Goal: Check status: Check status

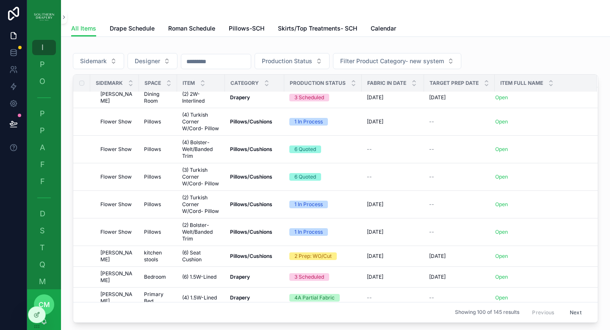
scroll to position [199, 0]
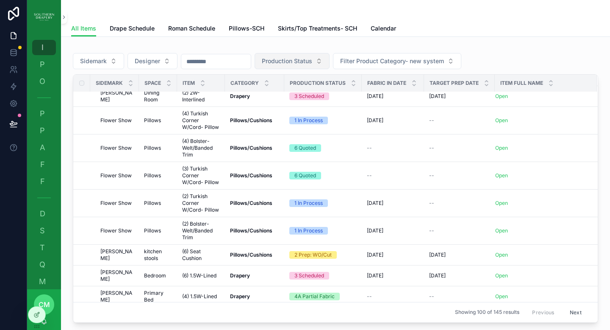
click at [310, 63] on span "Production Status" at bounding box center [287, 61] width 50 height 8
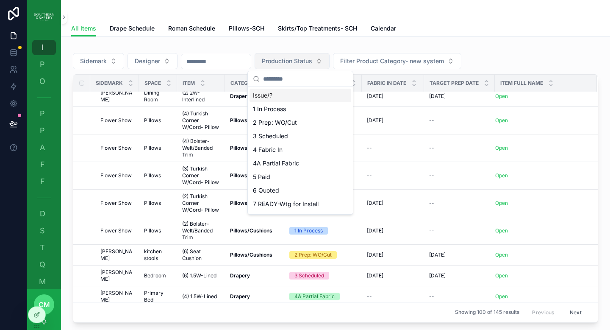
click at [327, 61] on button "Production Status" at bounding box center [292, 61] width 75 height 16
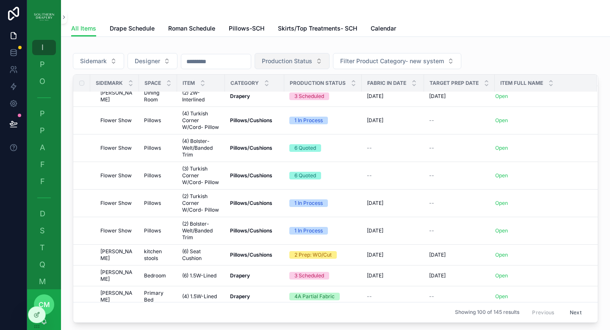
click at [327, 61] on button "Production Status" at bounding box center [292, 61] width 75 height 16
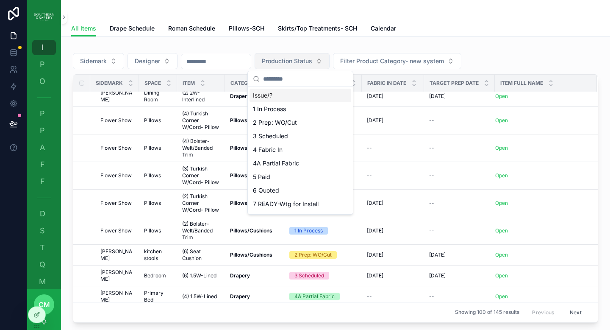
click at [327, 61] on button "Production Status" at bounding box center [292, 61] width 75 height 16
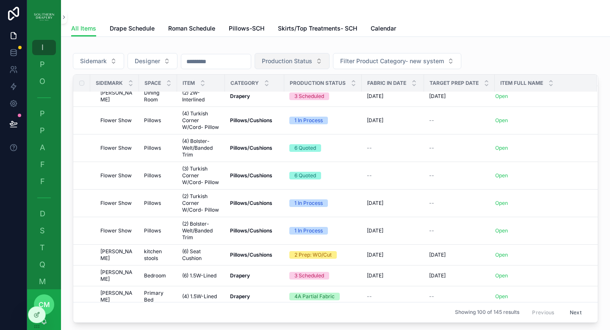
click at [327, 59] on button "Production Status" at bounding box center [292, 61] width 75 height 16
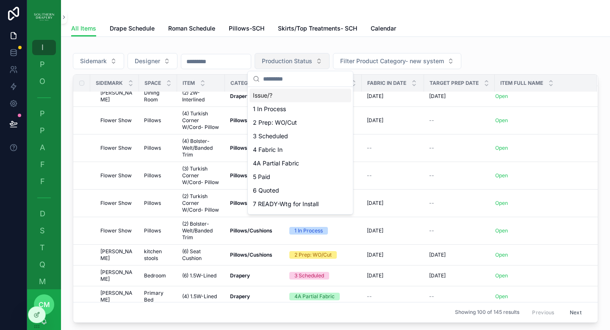
click at [307, 63] on span "Production Status" at bounding box center [287, 61] width 50 height 8
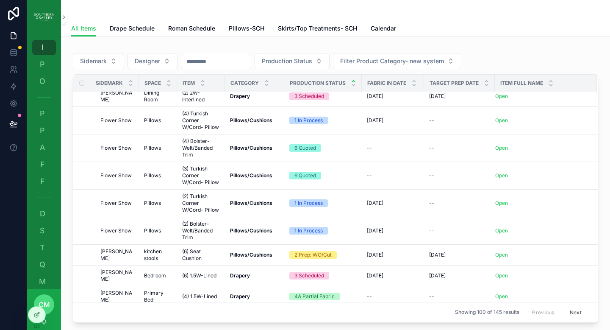
click at [353, 83] on icon "scrollable content" at bounding box center [354, 85] width 6 height 6
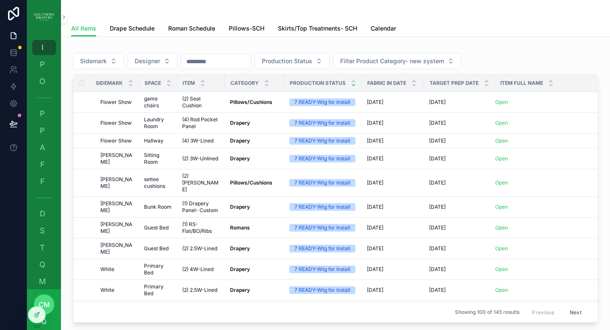
click at [351, 83] on div "scrollable content" at bounding box center [354, 82] width 6 height 9
click at [353, 83] on div "scrollable content" at bounding box center [354, 82] width 6 height 9
click at [352, 81] on icon "scrollable content" at bounding box center [354, 81] width 6 height 6
